Goal: Use online tool/utility: Use online tool/utility

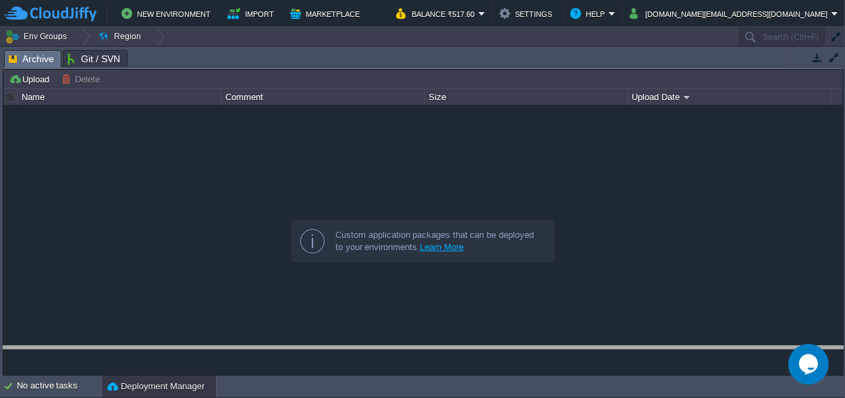
drag, startPoint x: 393, startPoint y: 51, endPoint x: 396, endPoint y: 420, distance: 369.2
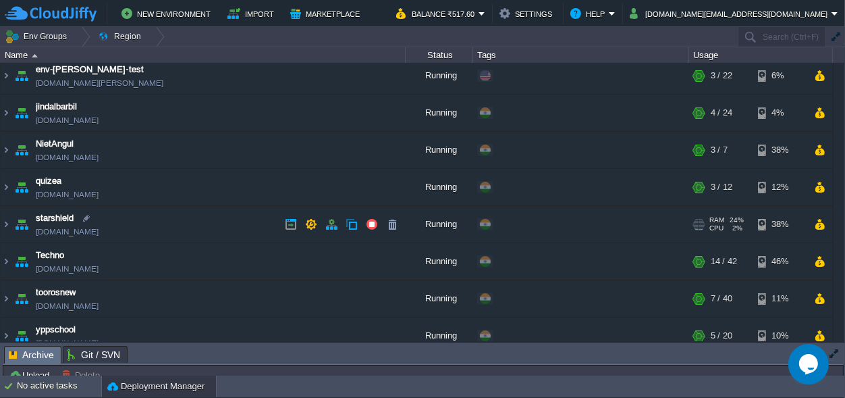
scroll to position [92, 0]
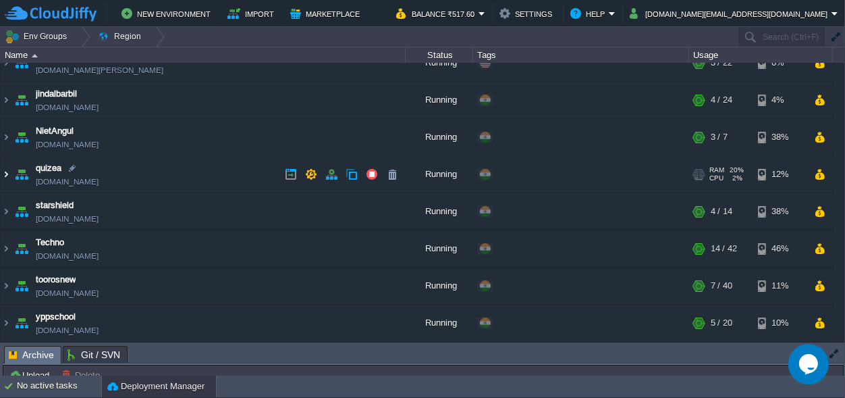
click at [4, 173] on img at bounding box center [6, 174] width 11 height 36
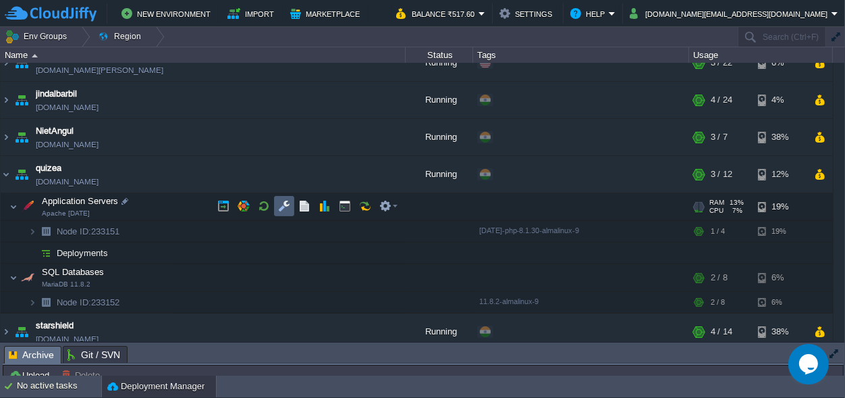
click at [289, 209] on button "button" at bounding box center [284, 206] width 12 height 12
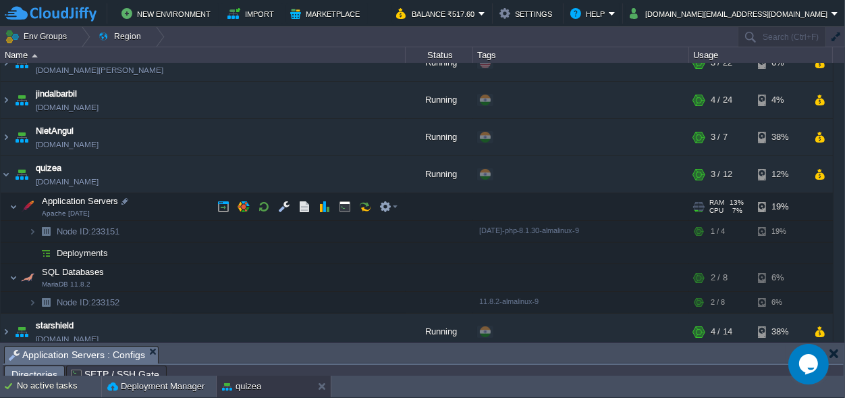
scroll to position [22, 0]
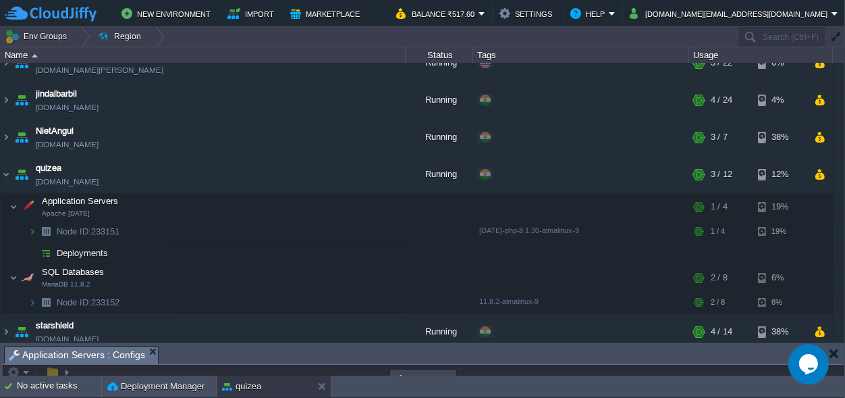
drag, startPoint x: 324, startPoint y: 358, endPoint x: 387, endPoint y: -53, distance: 415.8
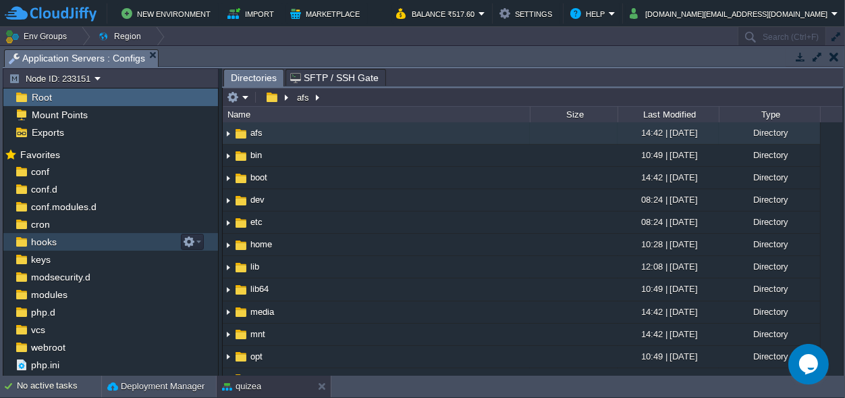
scroll to position [12, 0]
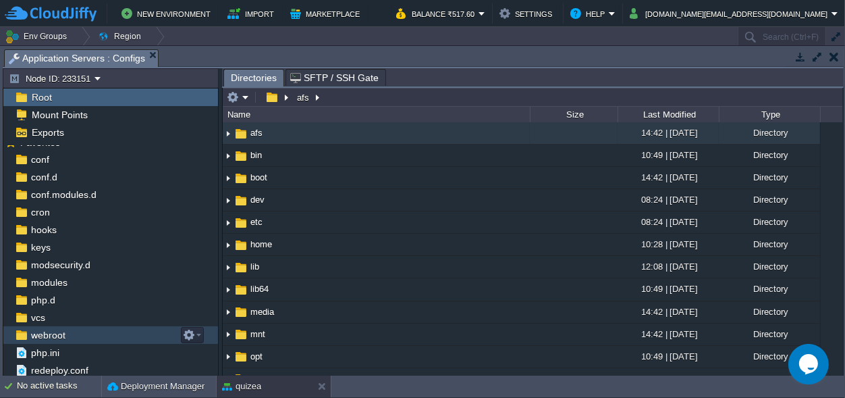
click at [47, 333] on span "webroot" at bounding box center [47, 335] width 39 height 12
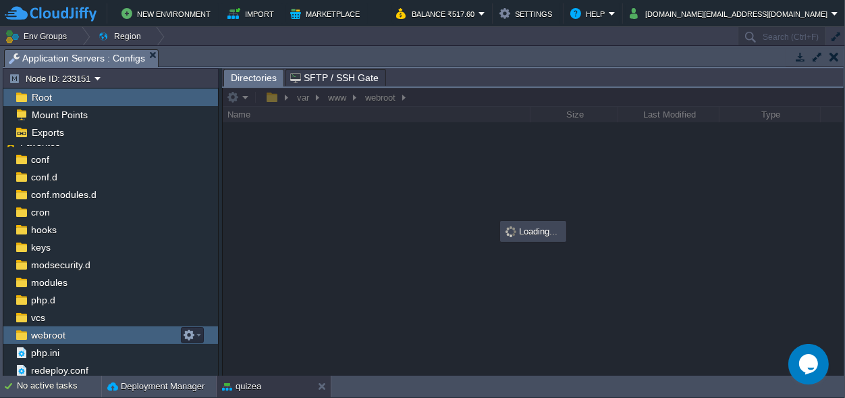
click at [49, 333] on span "webroot" at bounding box center [47, 335] width 39 height 12
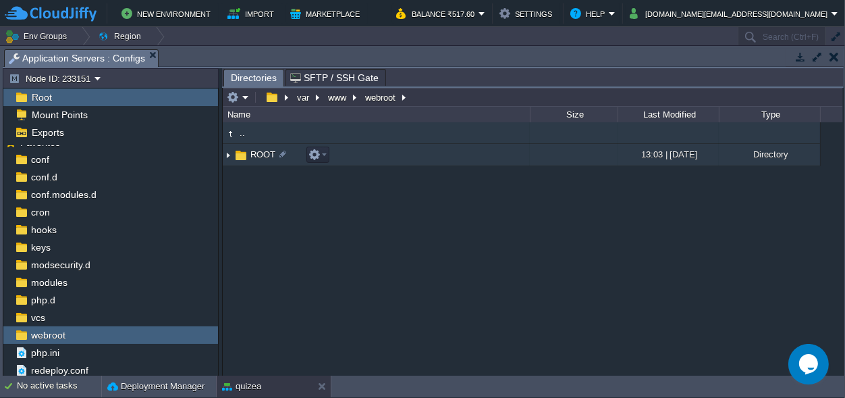
click at [259, 152] on span "ROOT" at bounding box center [262, 154] width 29 height 11
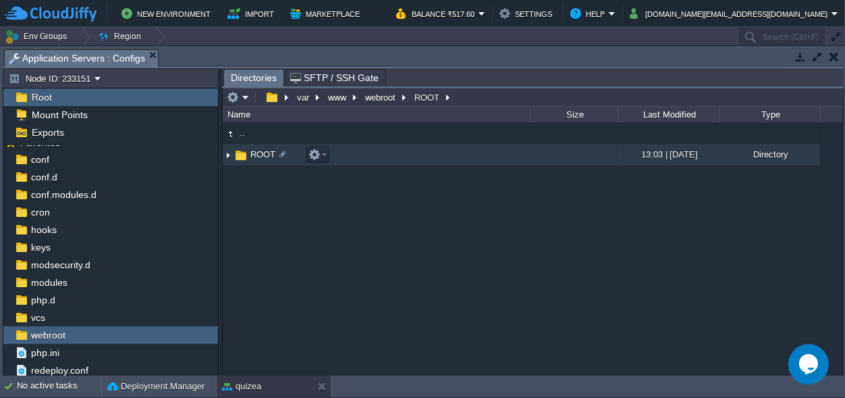
click at [259, 152] on span "ROOT" at bounding box center [262, 154] width 29 height 11
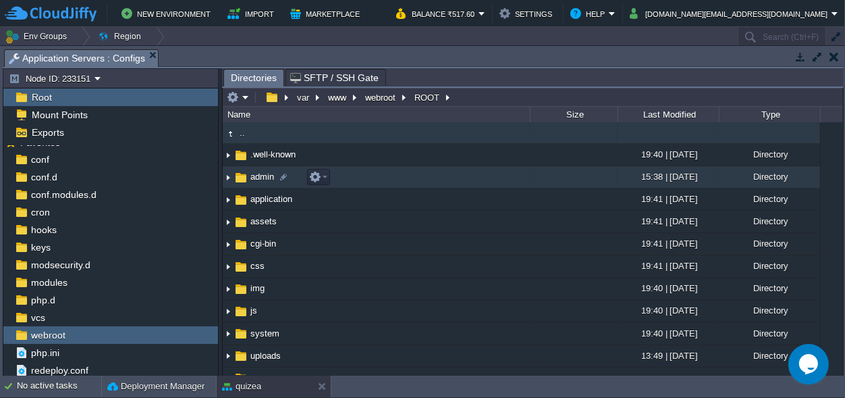
click at [248, 176] on img at bounding box center [241, 177] width 15 height 15
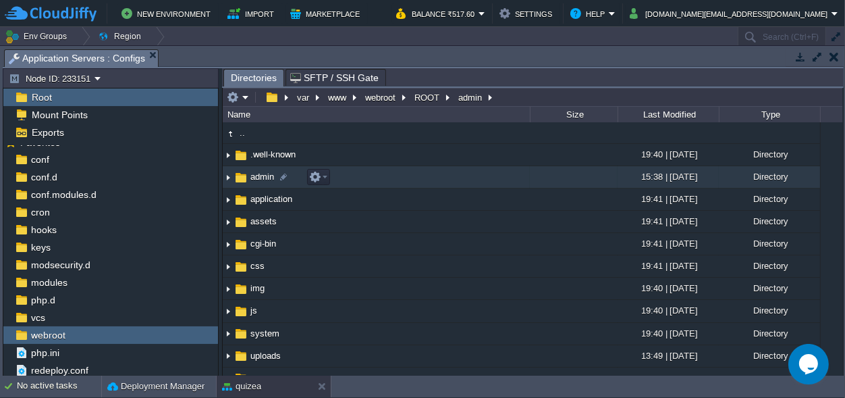
click at [248, 176] on img at bounding box center [241, 177] width 15 height 15
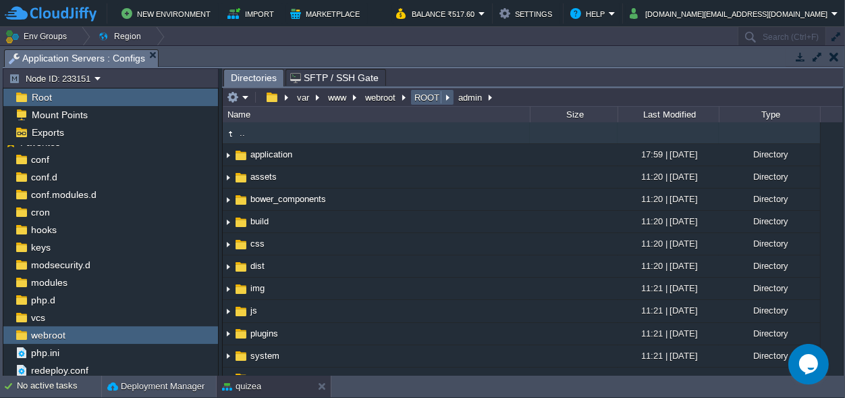
click at [424, 95] on button "ROOT" at bounding box center [427, 97] width 30 height 12
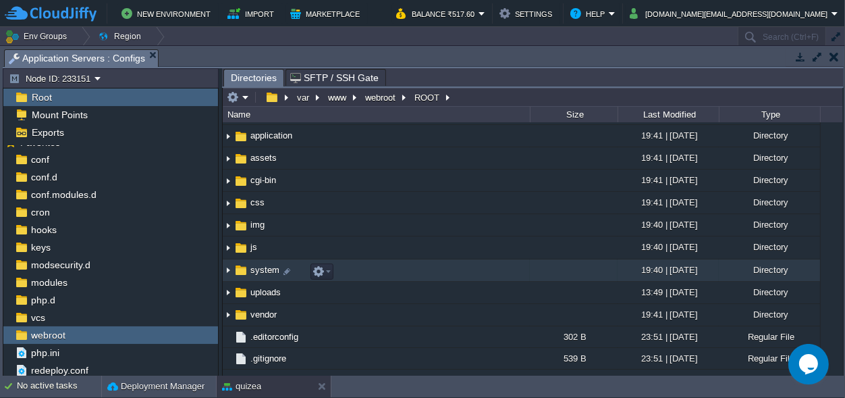
scroll to position [0, 0]
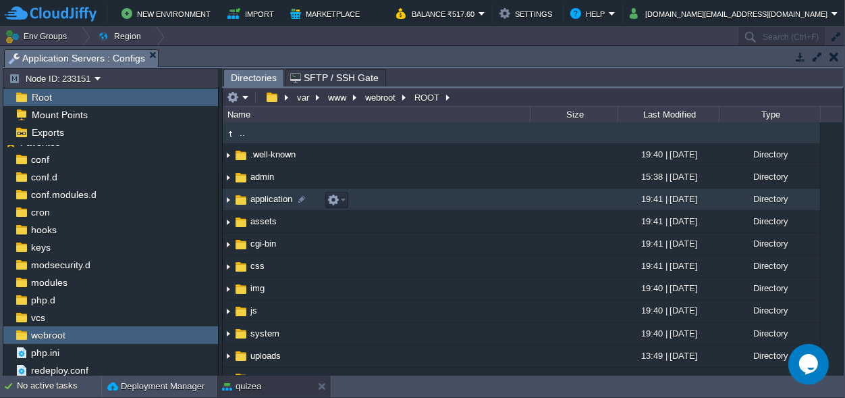
click at [264, 199] on span "application" at bounding box center [271, 198] width 46 height 11
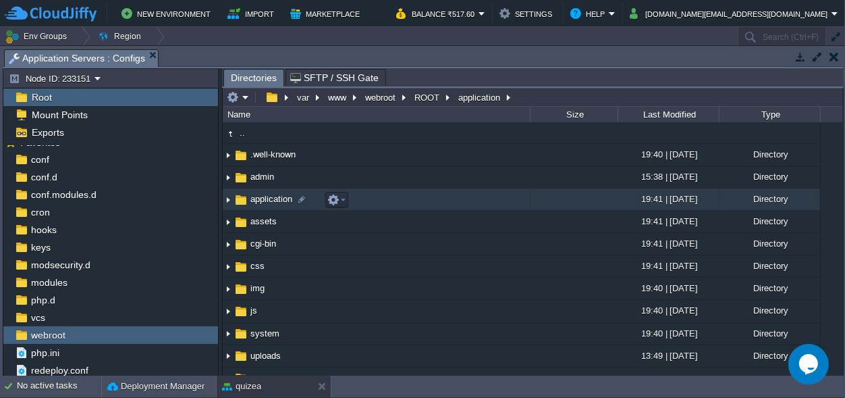
click at [264, 199] on span "application" at bounding box center [271, 198] width 46 height 11
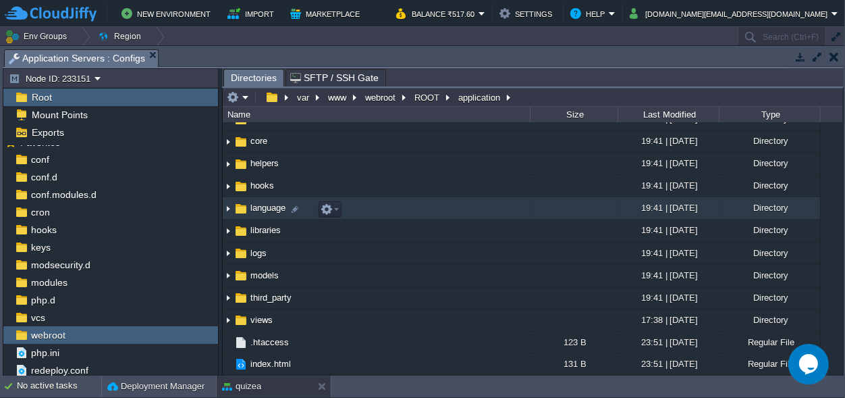
scroll to position [20, 0]
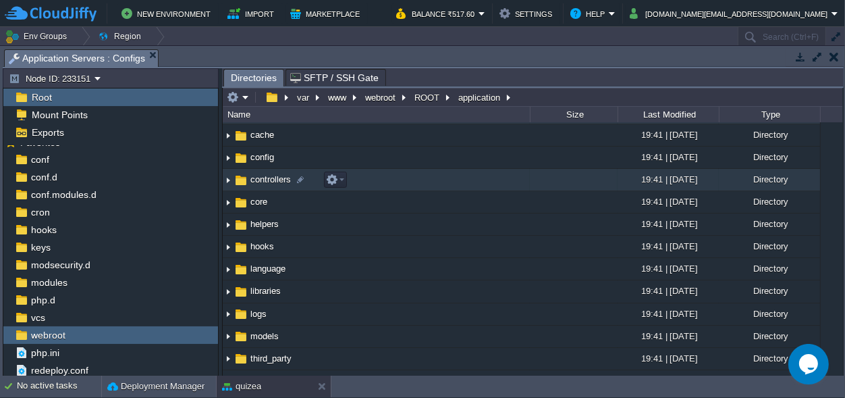
click at [257, 178] on span "controllers" at bounding box center [270, 178] width 45 height 11
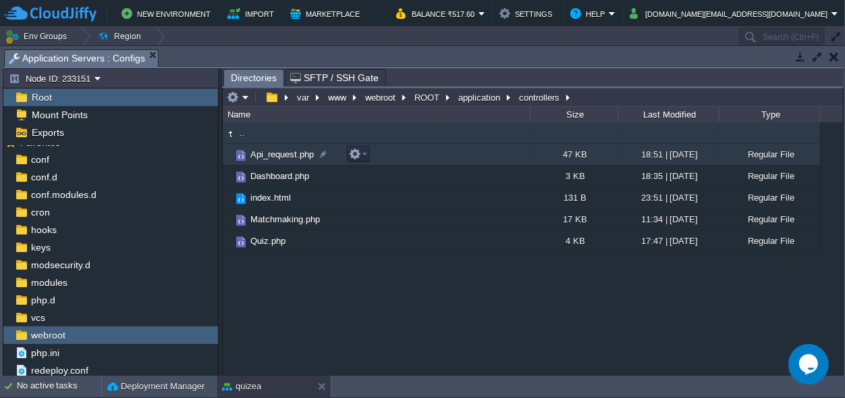
click at [277, 147] on td "Api_request.php" at bounding box center [376, 155] width 307 height 22
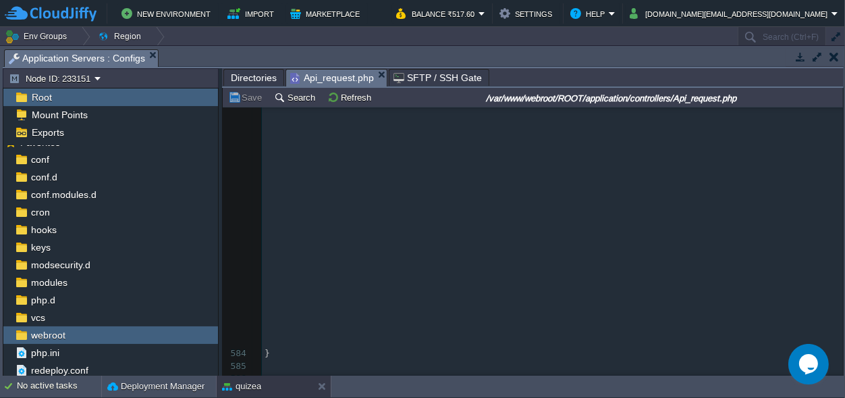
scroll to position [14028, 0]
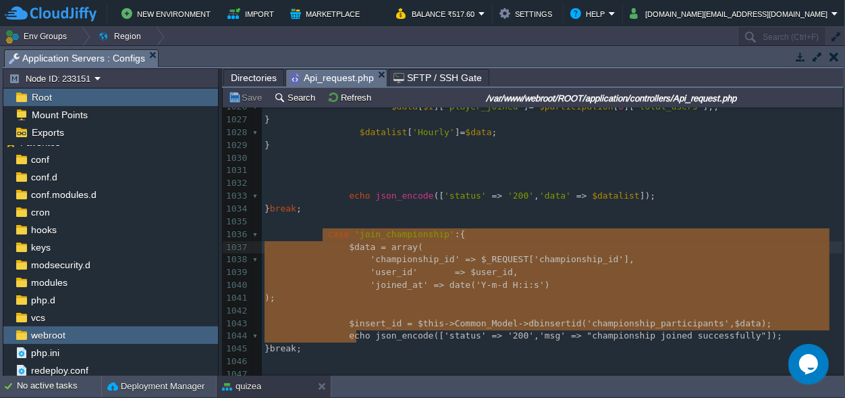
type textarea "case 'join_championship':{ $data = array( 'championship_id' => $_REQUEST['champ…"
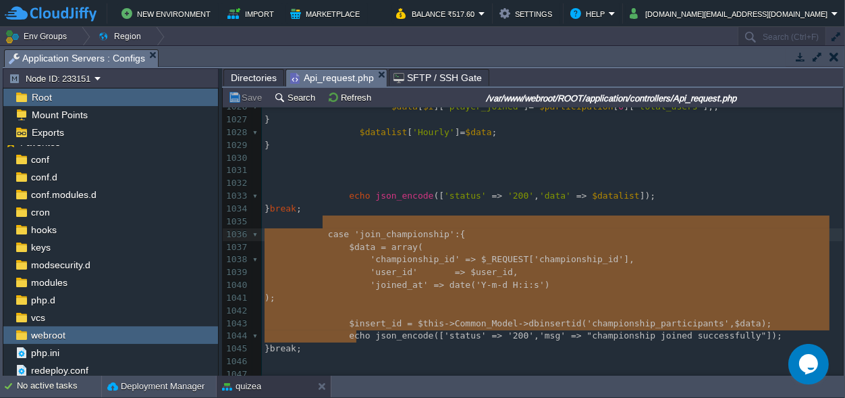
drag, startPoint x: 375, startPoint y: 337, endPoint x: 321, endPoint y: 219, distance: 129.0
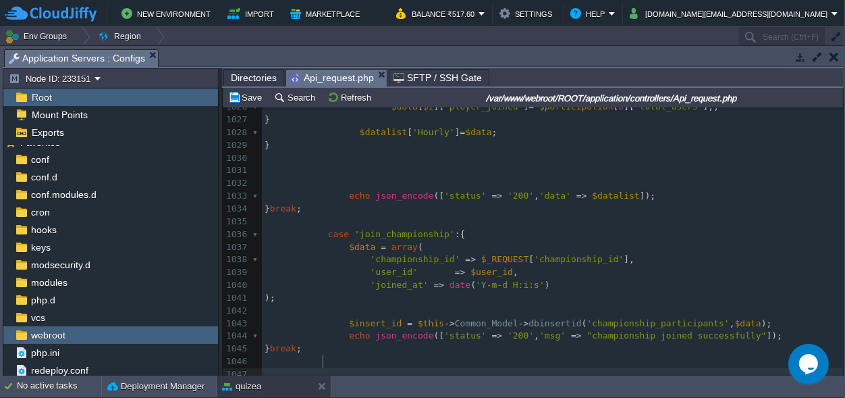
paste textarea "join_championship"
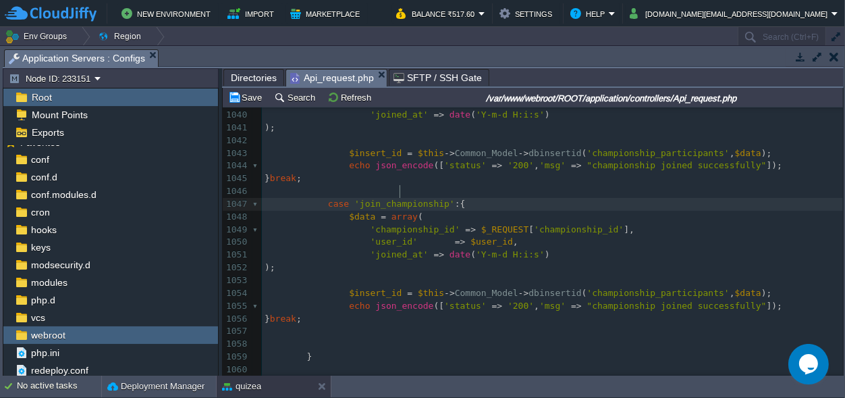
click at [400, 189] on div "xxxxxxxxxx case 'championship_list' : { 1017 $datalist [ 'Daily' ] = $data ; 10…" at bounding box center [552, 140] width 581 height 725
type textarea "load_ads"
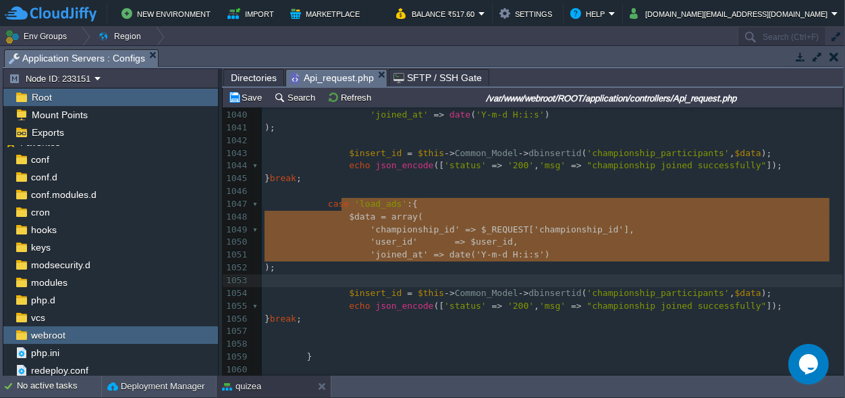
type textarea "$data = array( 'championship_id' => $_REQUEST['championship_id'], 'user_id' => …"
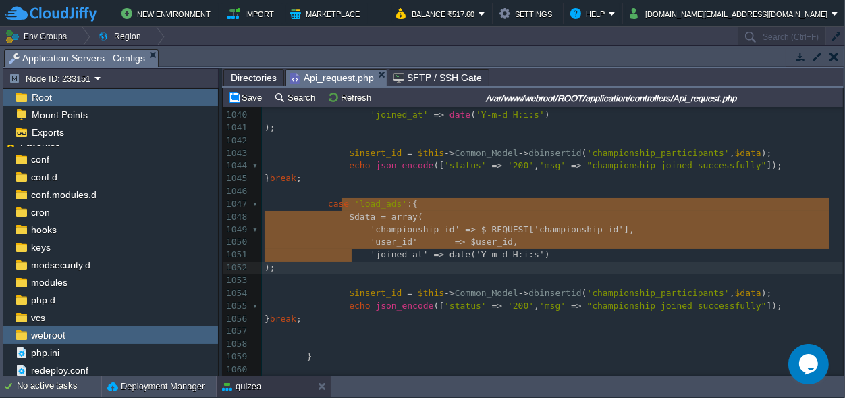
drag, startPoint x: 340, startPoint y: 202, endPoint x: 366, endPoint y: 253, distance: 57.4
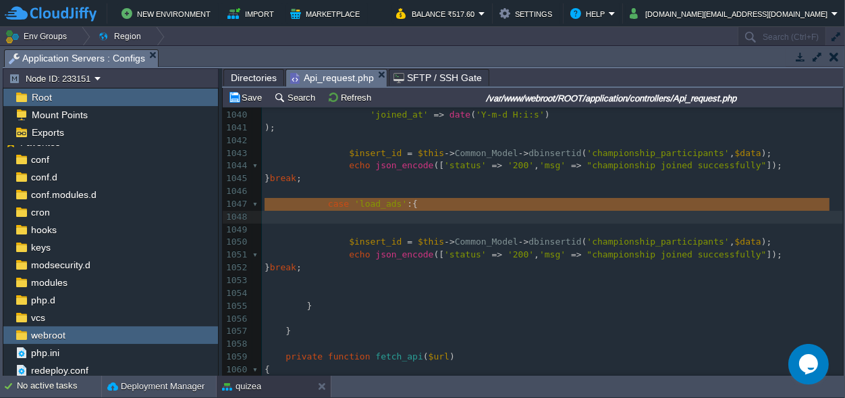
drag, startPoint x: 349, startPoint y: 219, endPoint x: 263, endPoint y: 207, distance: 86.6
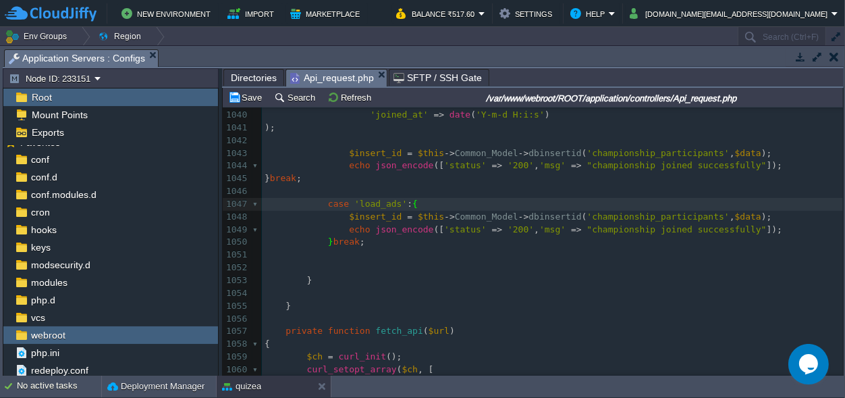
click at [390, 201] on div "xxxxxxxxxx case 'championship_list' : { 1017 $datalist [ 'Daily' ] = $data ; 10…" at bounding box center [552, 140] width 581 height 725
type textarea "data_list"
click at [529, 211] on span "dbinsertid" at bounding box center [555, 216] width 53 height 10
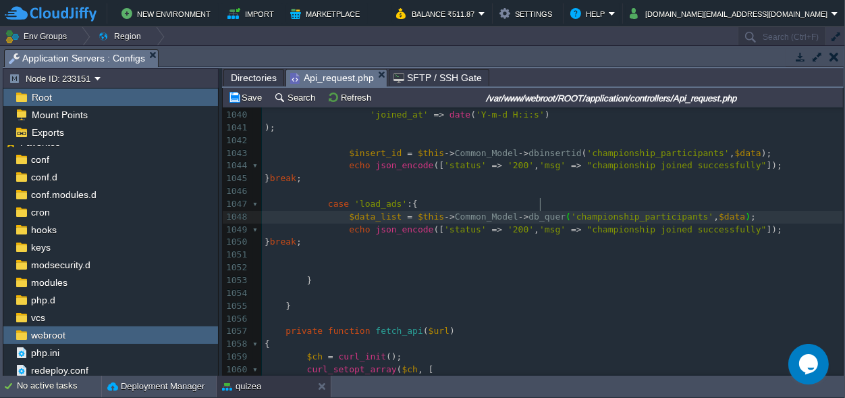
type textarea "db_query"
type textarea "'championship_participants', $data"
drag, startPoint x: 716, startPoint y: 203, endPoint x: 551, endPoint y: 207, distance: 164.1
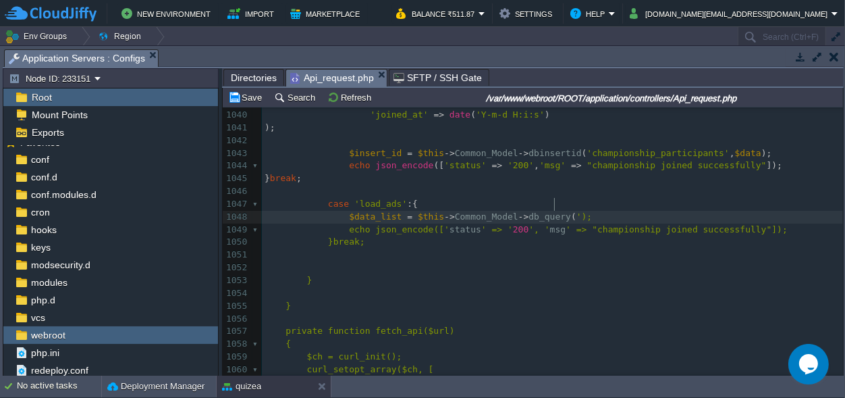
type textarea "''"
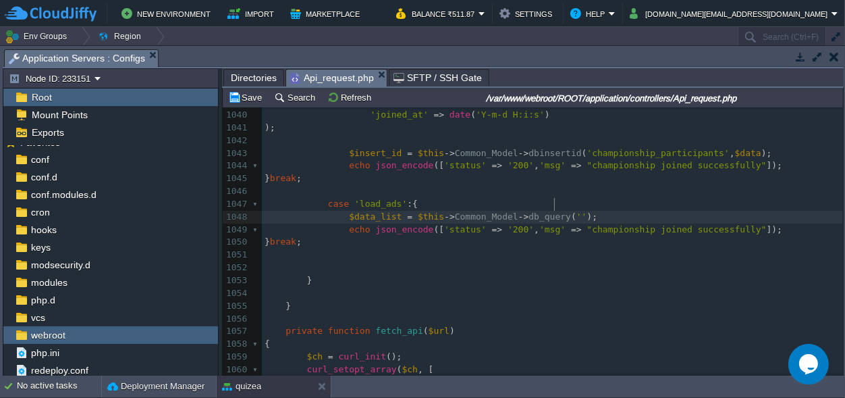
scroll to position [0, 5]
type textarea "ads"
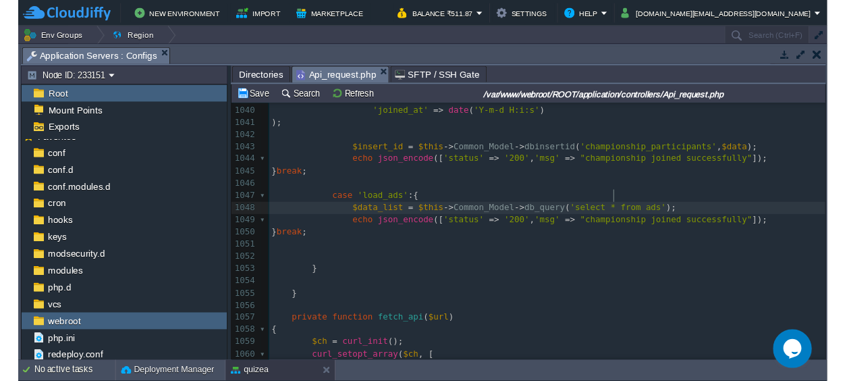
scroll to position [0, 68]
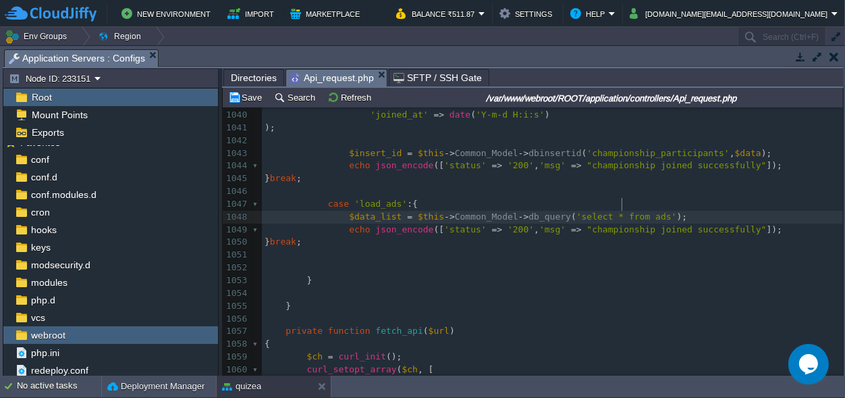
type textarea "select * from"
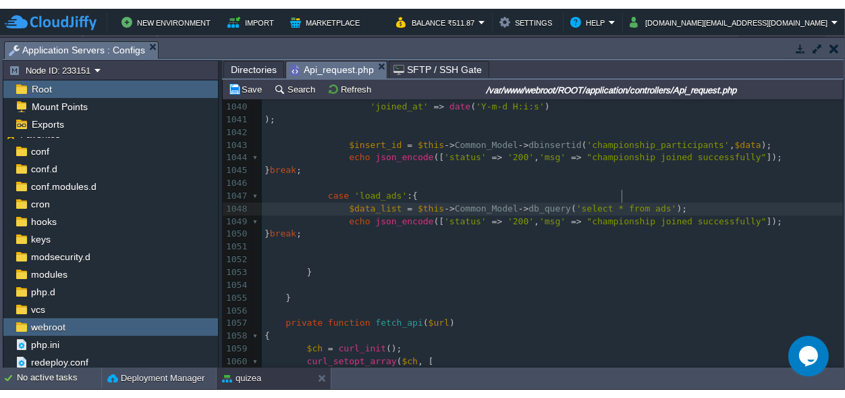
scroll to position [0, 0]
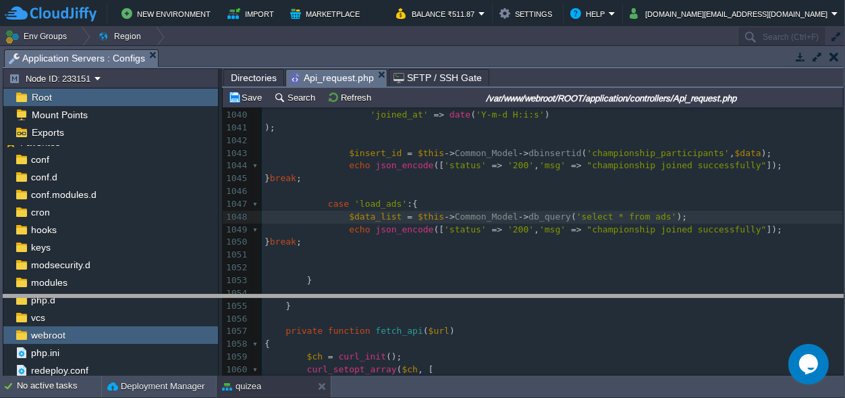
drag, startPoint x: 338, startPoint y: 56, endPoint x: 334, endPoint y: 327, distance: 270.7
click at [339, 308] on body "New Environment Import Marketplace Bonus ₹0.00 Upgrade Account Balance ₹511.87 …" at bounding box center [422, 199] width 845 height 398
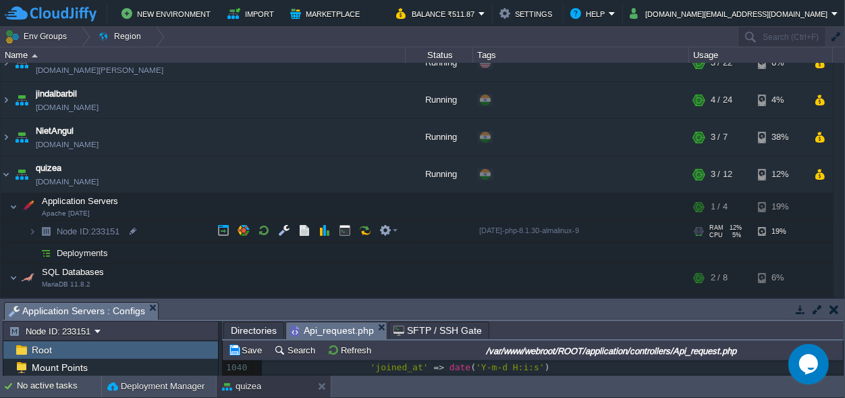
scroll to position [256, 0]
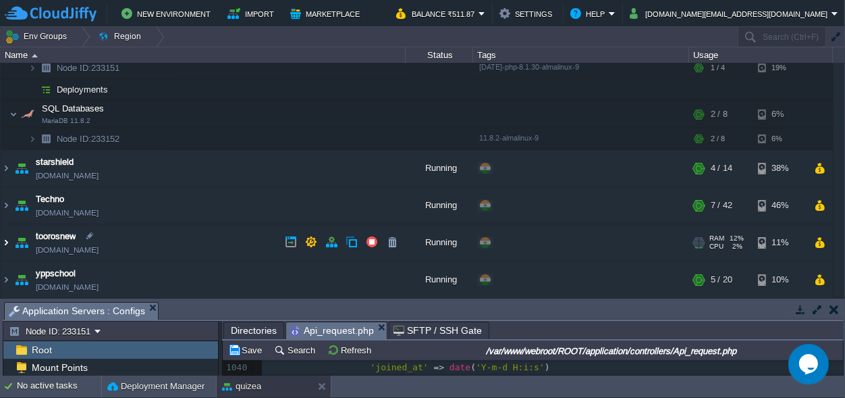
click at [7, 242] on img at bounding box center [6, 242] width 11 height 36
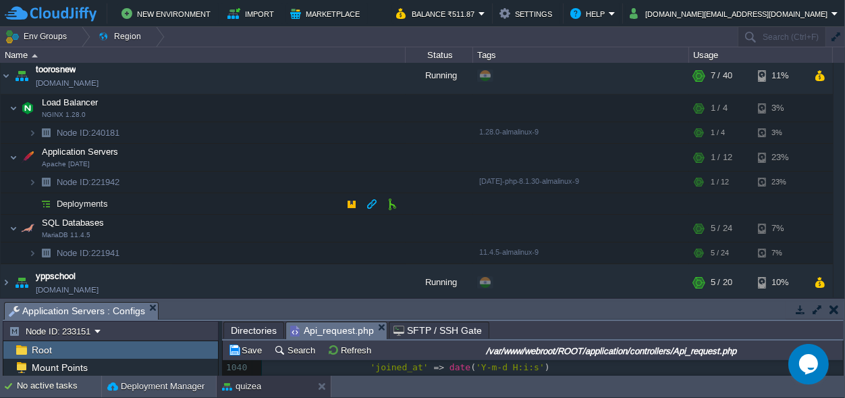
scroll to position [425, 0]
